Goal: Transaction & Acquisition: Purchase product/service

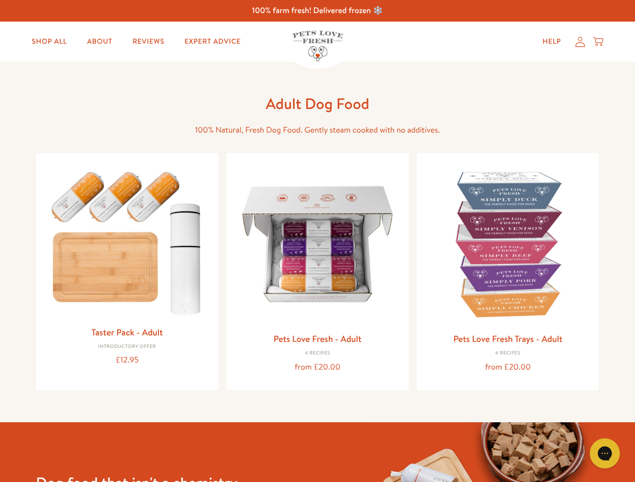
click at [605, 454] on icon "Gorgias live chat" at bounding box center [605, 454] width 10 height 10
